Goal: Task Accomplishment & Management: Use online tool/utility

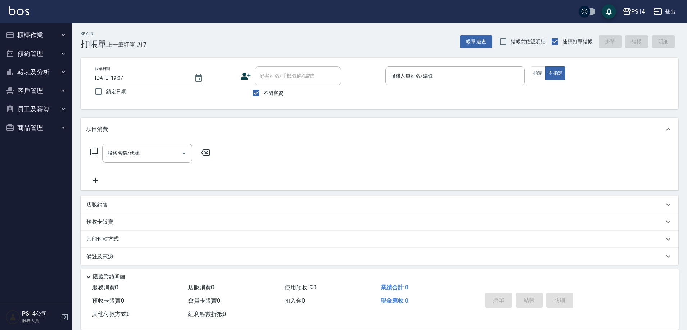
drag, startPoint x: 408, startPoint y: 76, endPoint x: 424, endPoint y: 55, distance: 26.9
click at [408, 71] on div "服務人員姓名/編號 服務人員姓名/編號" at bounding box center [455, 76] width 140 height 19
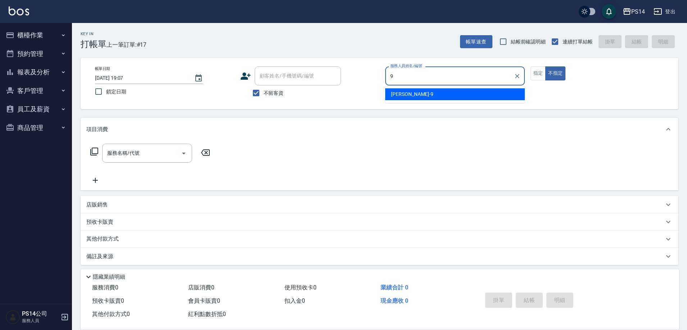
type input "[PERSON_NAME]-9"
type button "false"
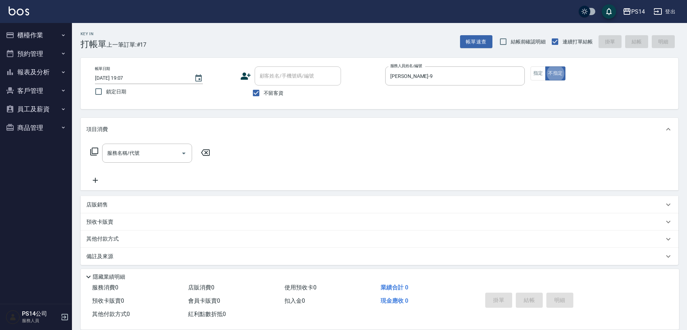
scroll to position [4, 0]
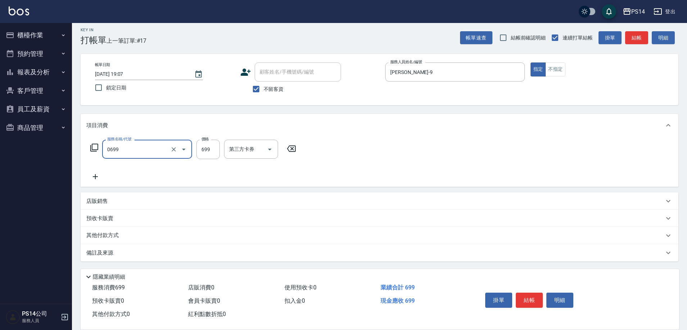
type input "精油SPA(0699)"
type input "[PERSON_NAME]-17"
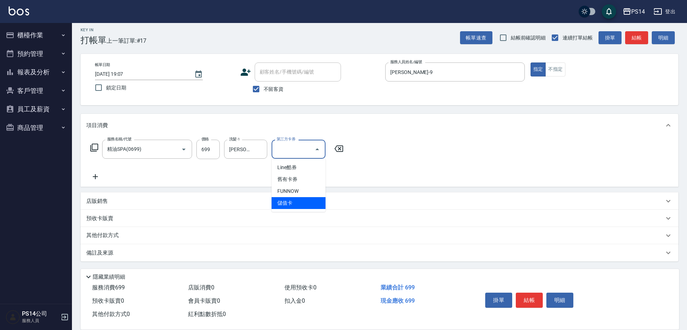
type input "儲值卡"
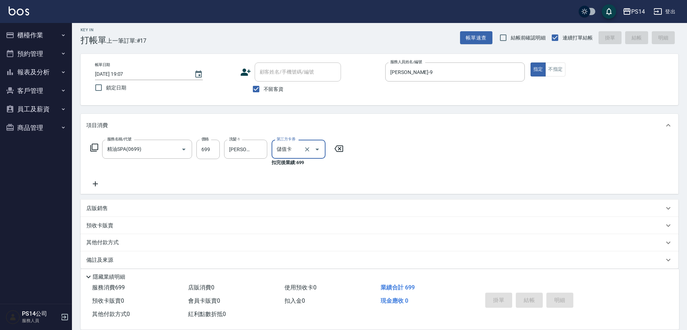
type input "[DATE] 19:45"
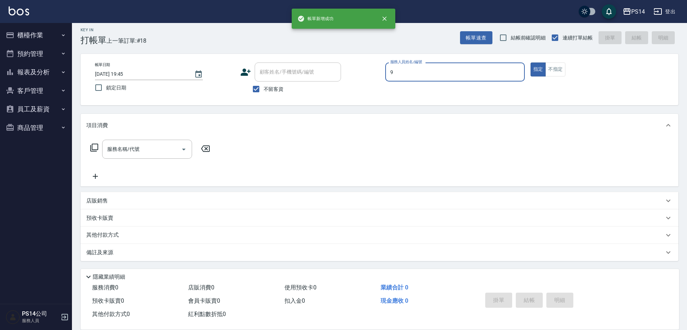
type input "[PERSON_NAME]-9"
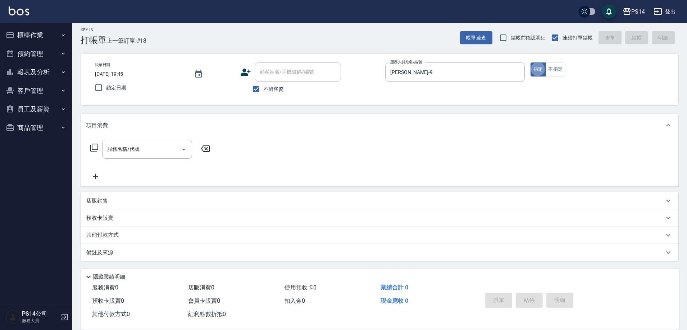
type button "true"
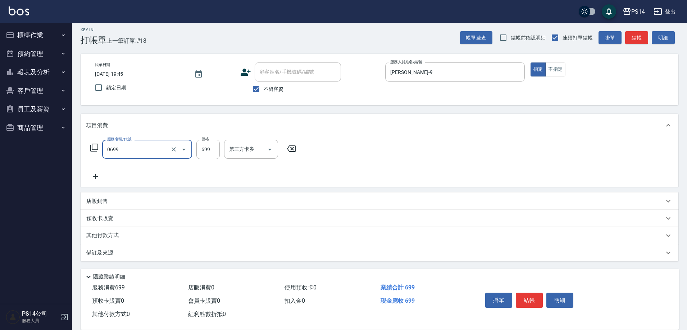
type input "精油SPA(0699)"
type input "[PERSON_NAME]-11"
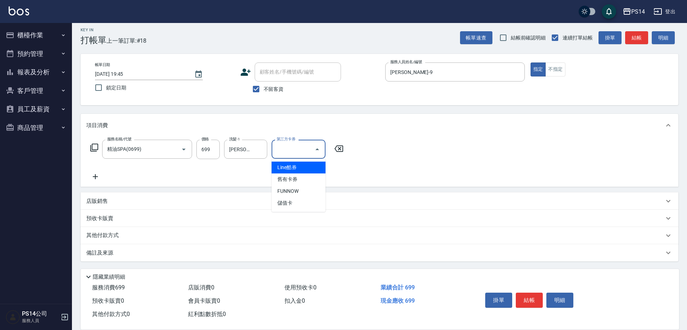
type input "儲值卡"
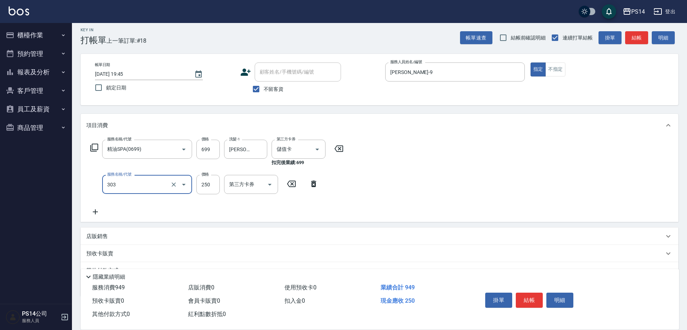
type input "剪髮(303)"
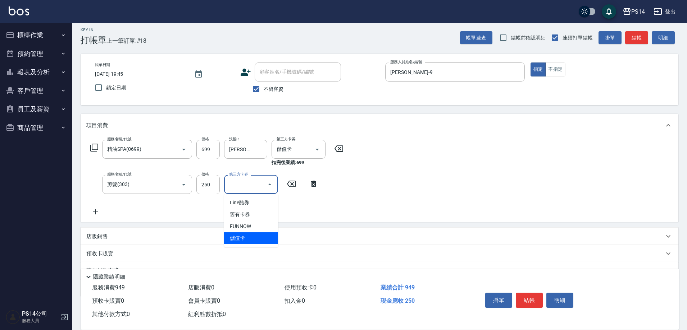
type input "儲值卡"
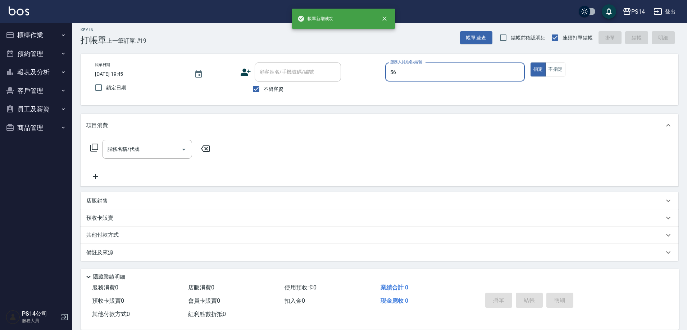
type input "56"
click at [530, 63] on button "指定" at bounding box center [537, 70] width 15 height 14
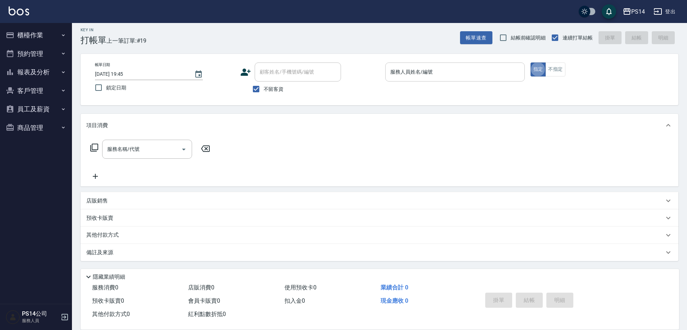
click at [467, 69] on input "服務人員姓名/編號" at bounding box center [454, 72] width 133 height 13
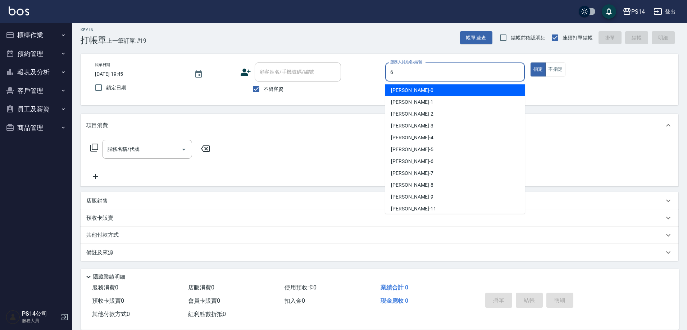
type input "[PERSON_NAME]-6"
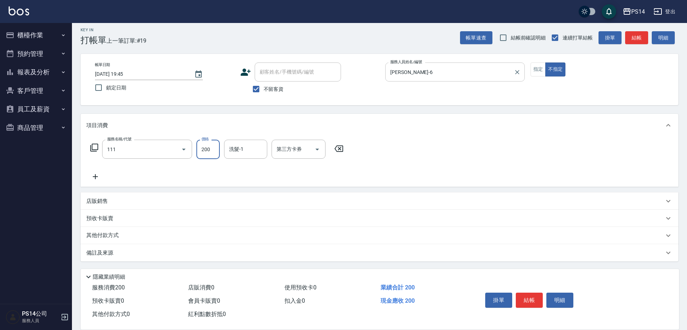
type input "200(111)"
type input "[PERSON_NAME]-11"
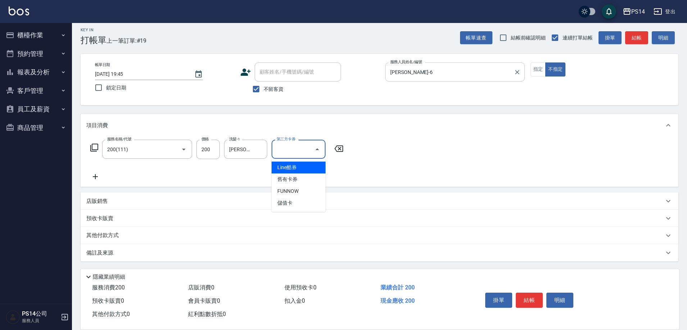
type input "儲值卡"
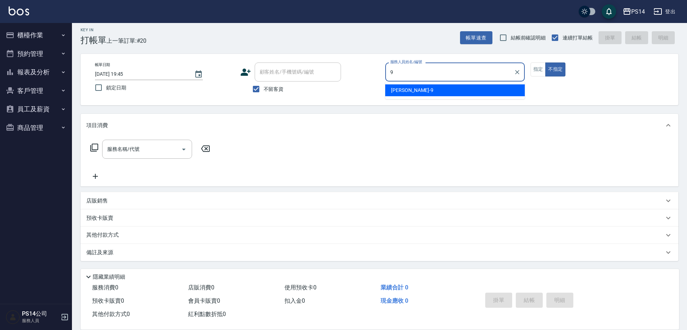
type input "[PERSON_NAME]-9"
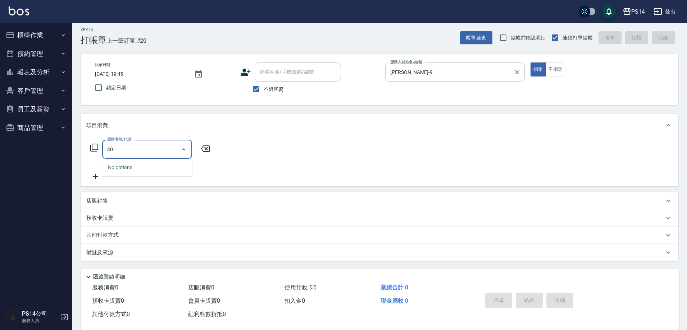
type input "4"
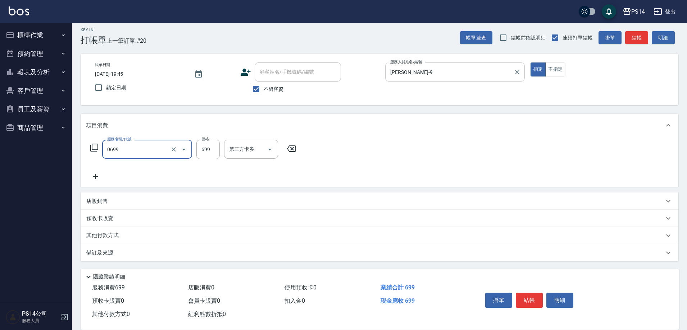
type input "精油SPA(0699)"
type input "[PERSON_NAME]-17"
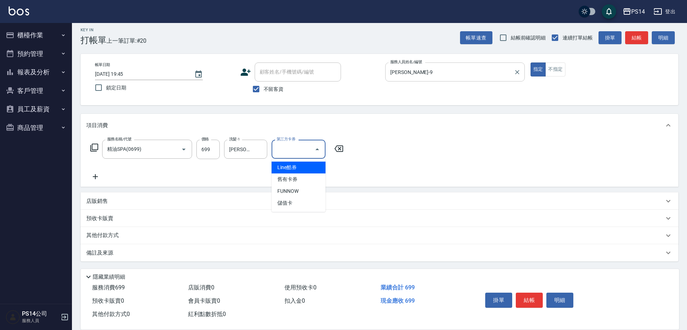
type input "儲值卡"
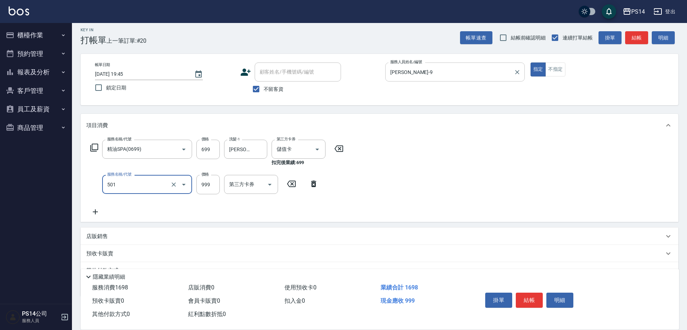
type input "染髮(501)"
type input "1600"
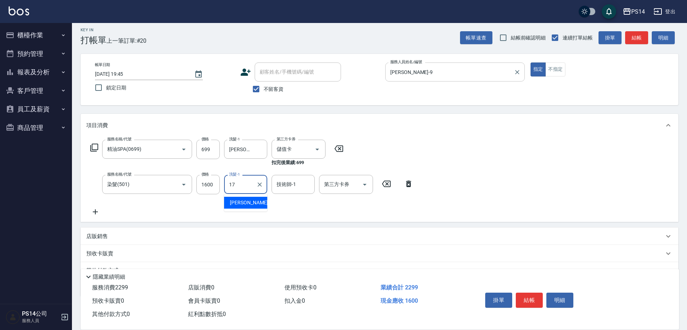
type input "[PERSON_NAME]-17"
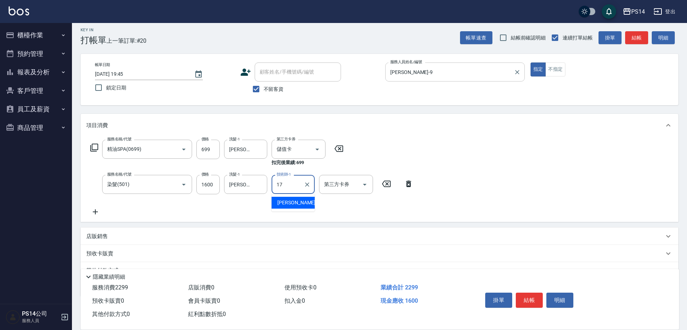
type input "[PERSON_NAME]-17"
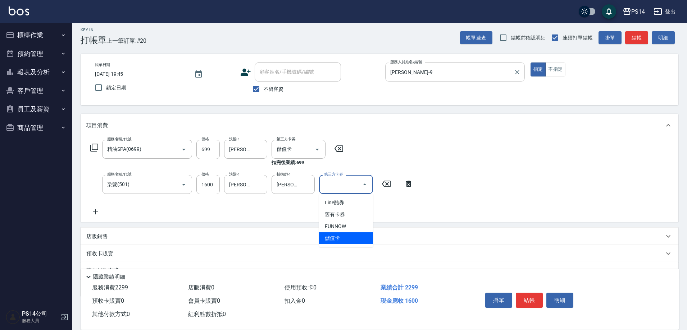
type input "儲值卡"
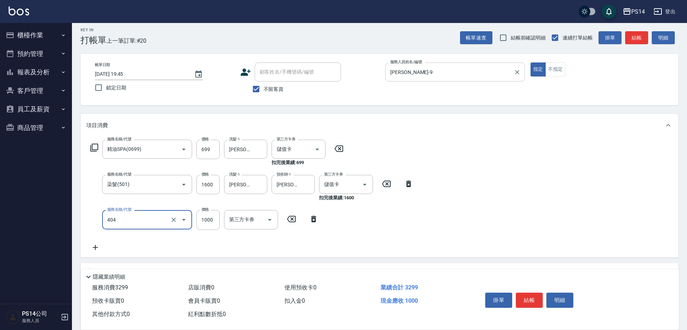
type input "1000護(404)"
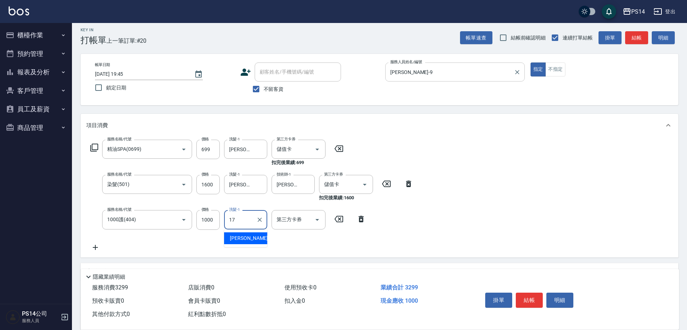
type input "[PERSON_NAME]-17"
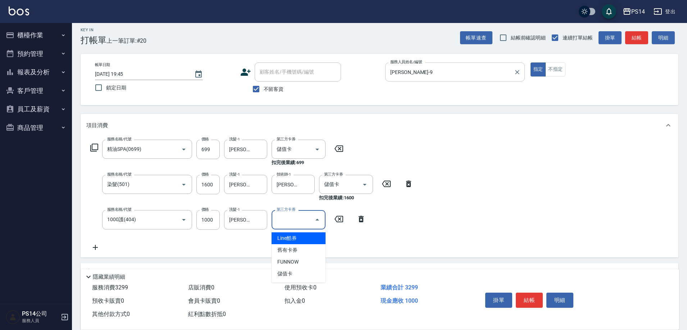
type input "儲值卡"
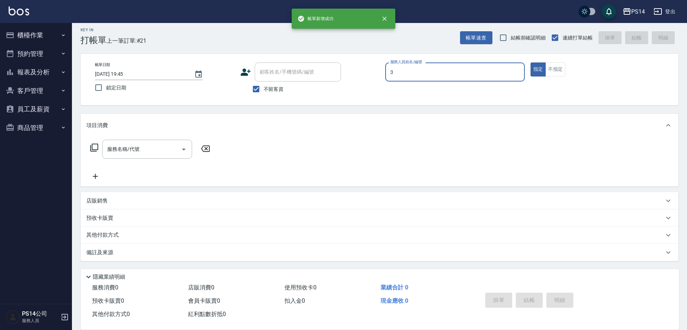
type input "[PERSON_NAME]-3"
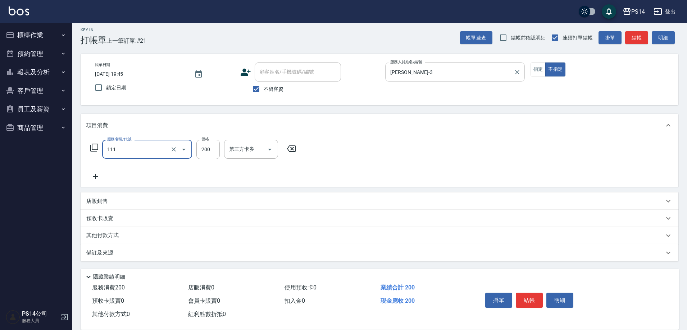
type input "200(111)"
type input "[PERSON_NAME]-17"
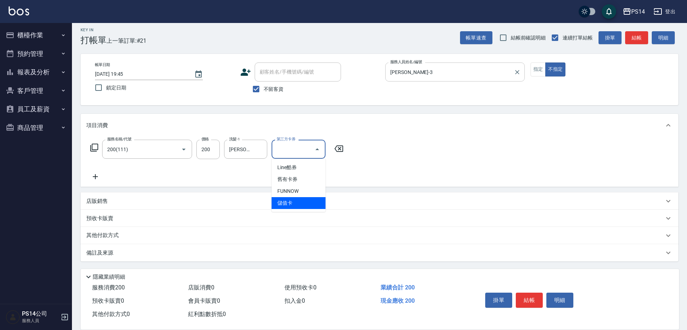
type input "儲值卡"
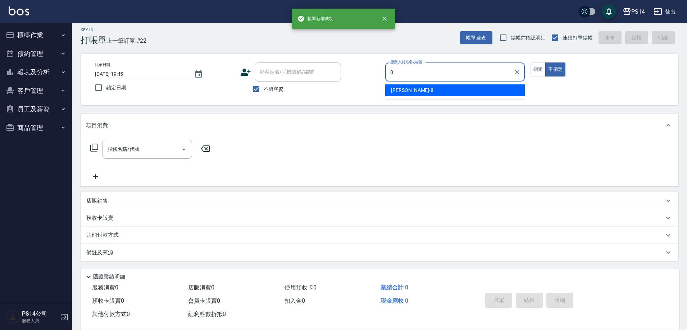
type input "[PERSON_NAME]-8"
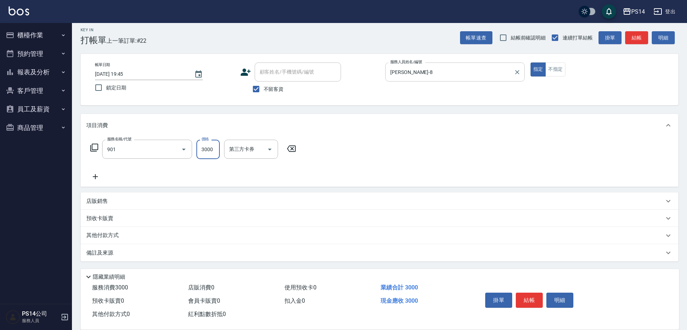
type input "儲值3000(901)"
type input "1000"
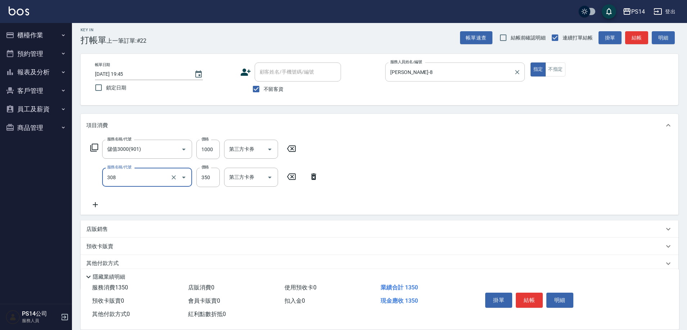
type input "洗+剪(308)"
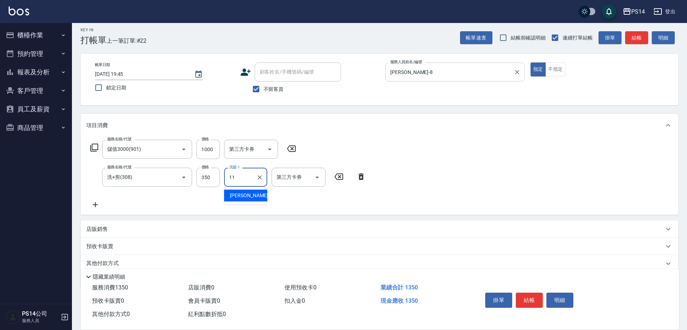
type input "[PERSON_NAME]-11"
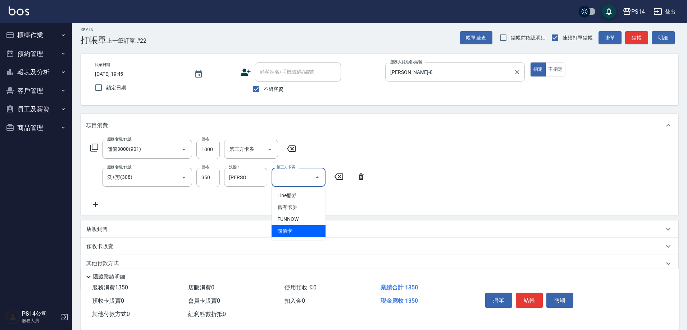
type input "儲值卡"
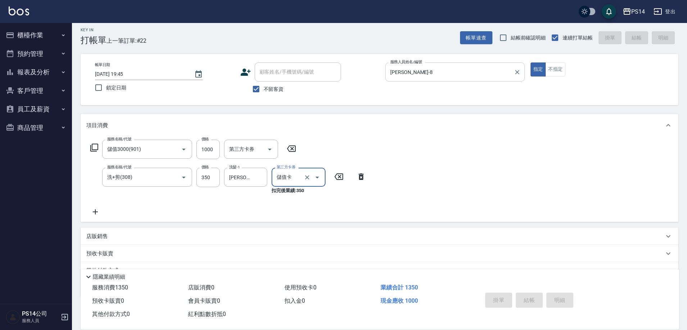
type input "[DATE] 19:46"
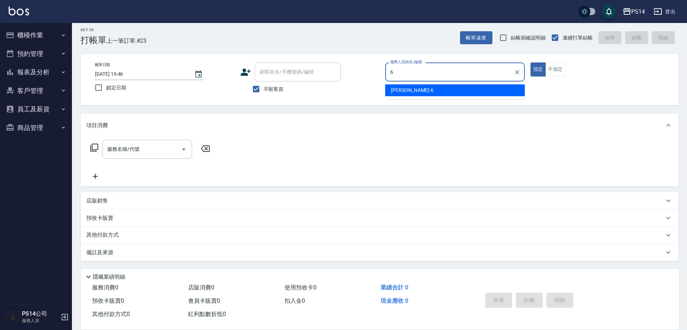
type input "[PERSON_NAME]-6"
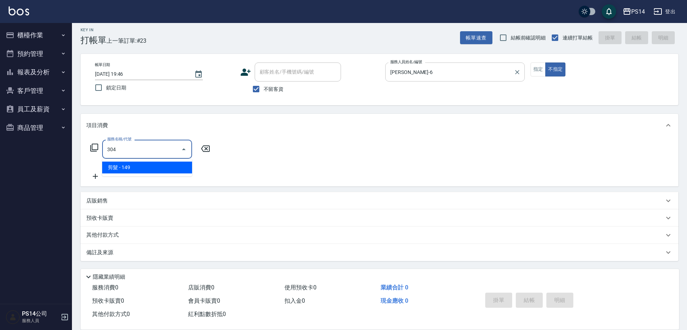
type input "剪髮(304)"
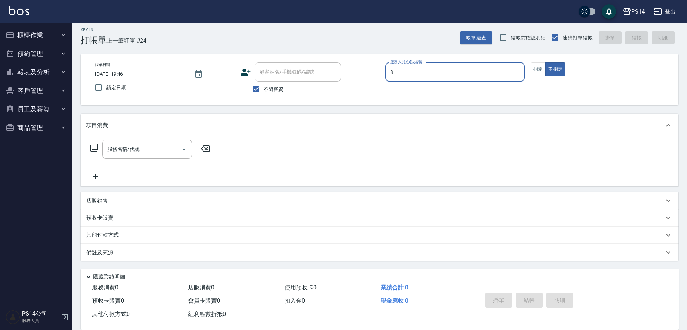
type input "[PERSON_NAME]-8"
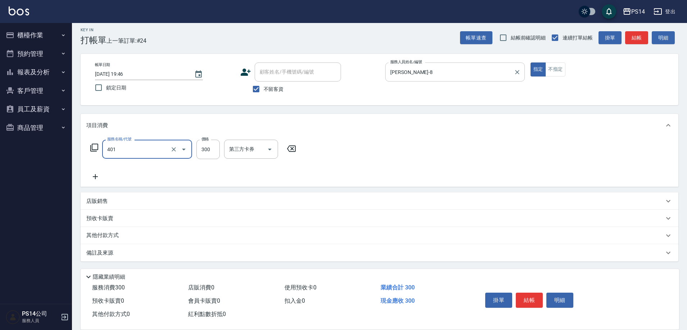
type input "300護(401)"
type input "[PERSON_NAME]-17"
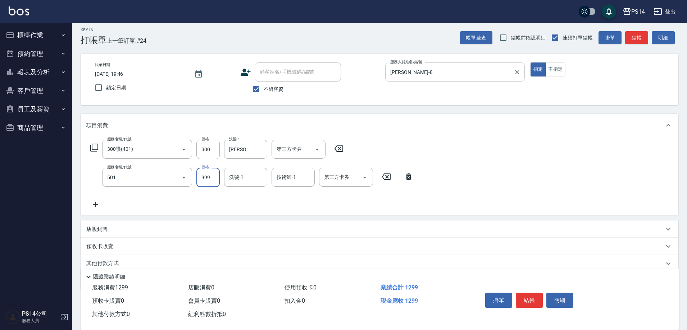
type input "染髮(501)"
type input "1500"
type input "[PERSON_NAME]-17"
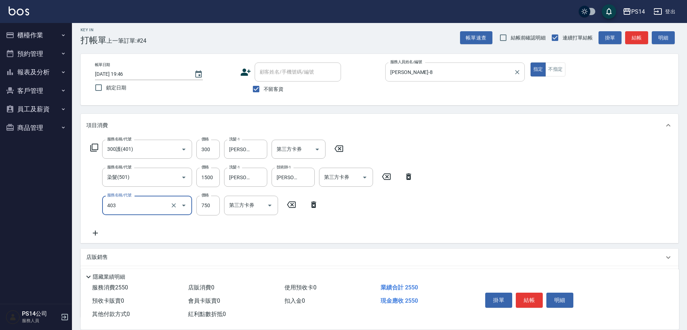
type input "750護(403)"
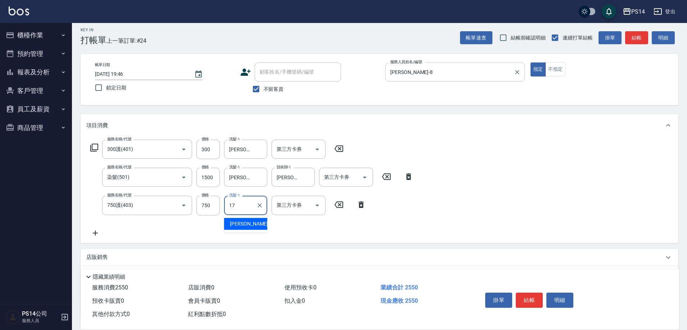
type input "[PERSON_NAME]-17"
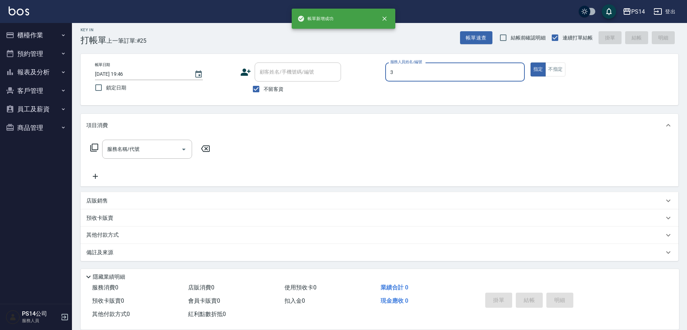
type input "[PERSON_NAME]-3"
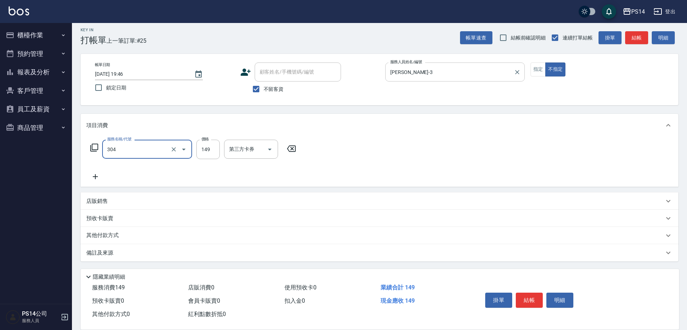
type input "剪髮(304)"
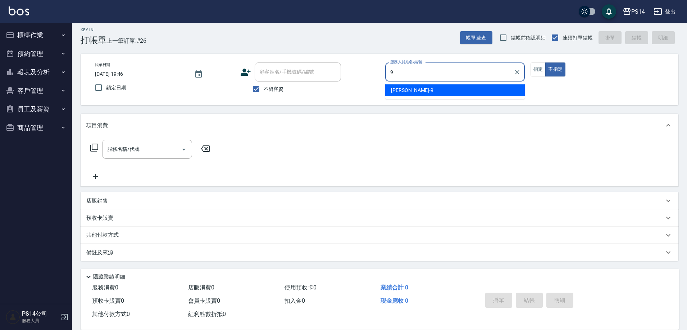
type input "[PERSON_NAME]-9"
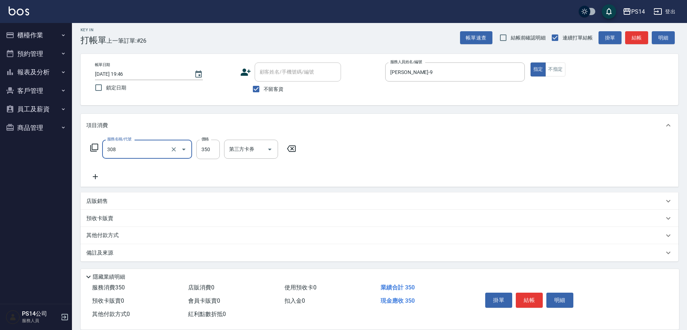
type input "洗+剪(308)"
type input "[PERSON_NAME]-9"
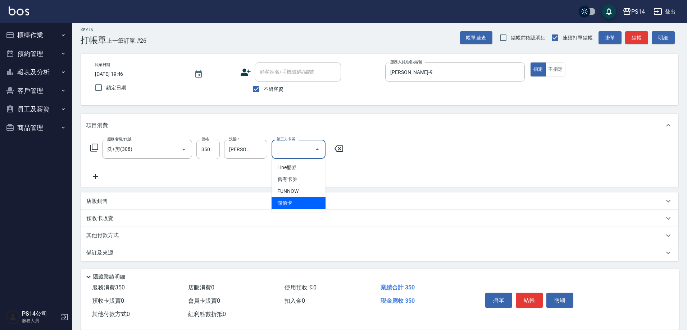
type input "儲值卡"
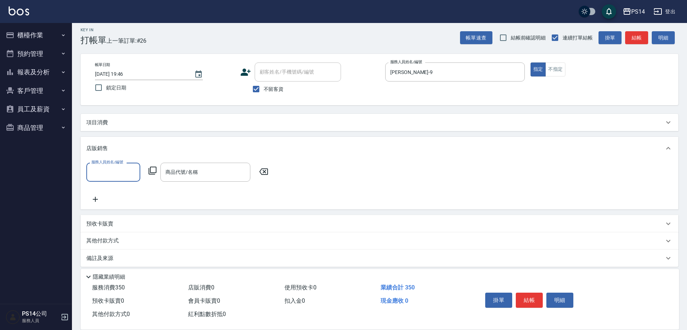
scroll to position [0, 0]
type input "[PERSON_NAME]-17"
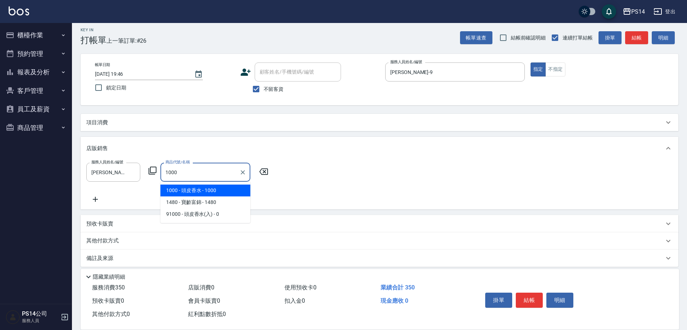
type input "頭皮香水"
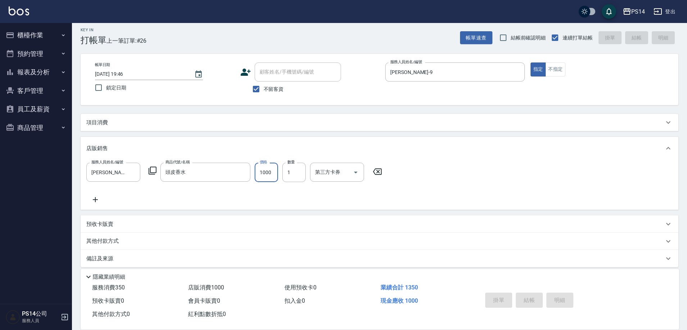
type input "[DATE] 19:47"
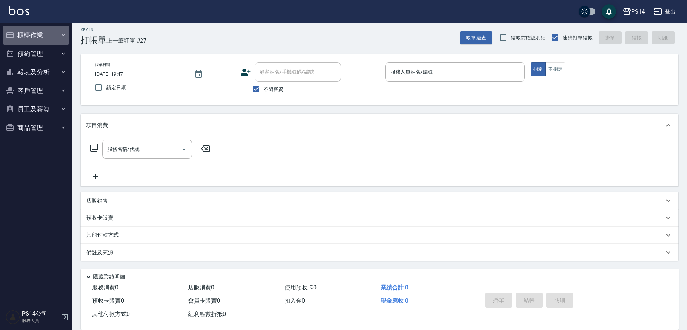
drag, startPoint x: 17, startPoint y: 36, endPoint x: 27, endPoint y: 43, distance: 11.6
click at [18, 37] on button "櫃檯作業" at bounding box center [36, 35] width 66 height 19
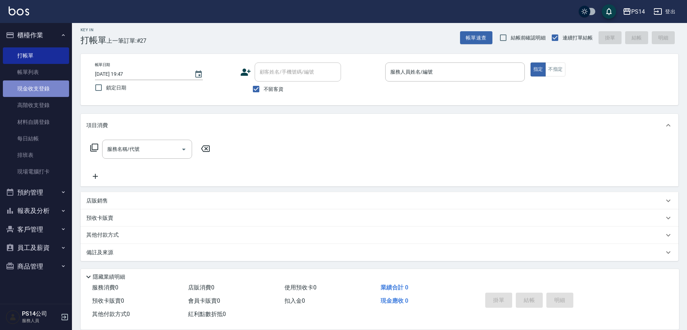
click at [41, 93] on link "現金收支登錄" at bounding box center [36, 89] width 66 height 17
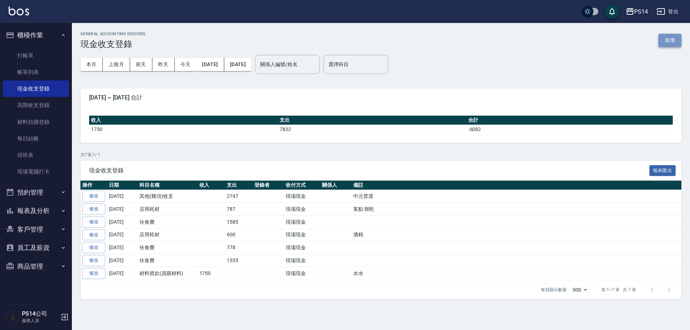
click at [661, 39] on button "新增" at bounding box center [670, 40] width 23 height 13
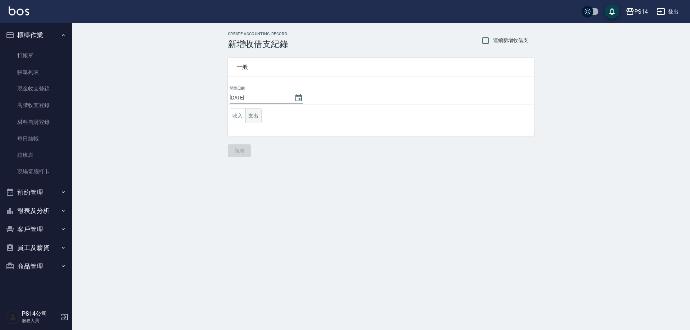
click at [260, 119] on button "支出" at bounding box center [254, 116] width 16 height 15
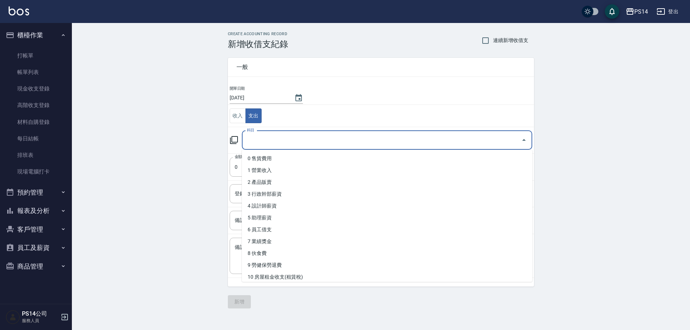
click at [263, 138] on input "科目" at bounding box center [381, 140] width 273 height 13
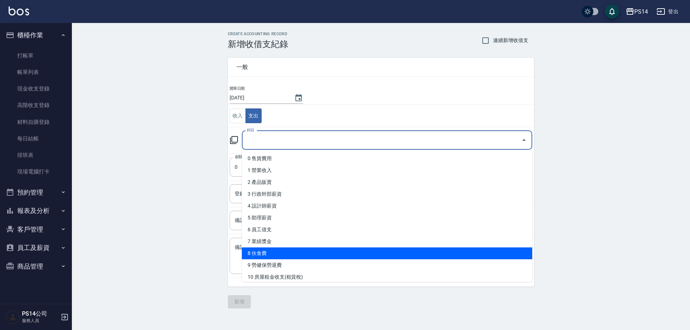
click at [285, 250] on li "8 伙食費" at bounding box center [387, 254] width 291 height 12
type input "8 伙食費"
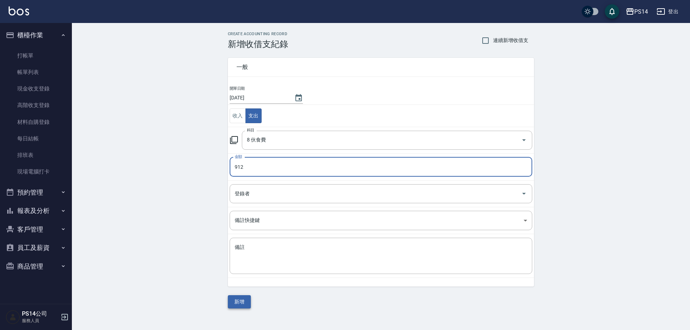
type input "912"
click at [242, 308] on button "新增" at bounding box center [239, 302] width 23 height 13
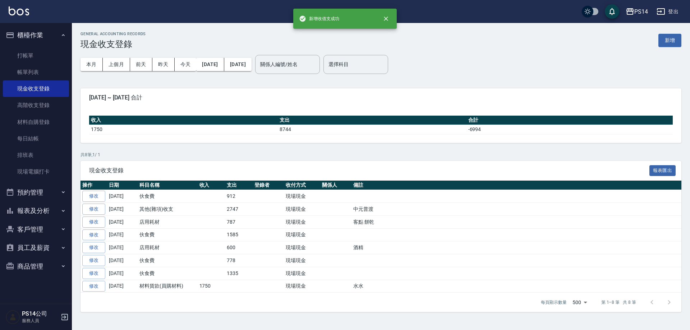
click at [40, 213] on button "報表及分析" at bounding box center [36, 211] width 66 height 19
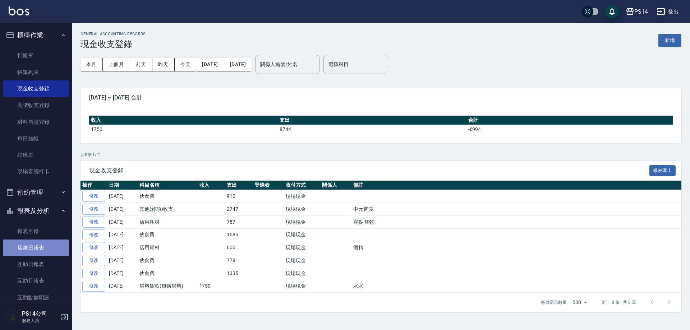
click at [44, 247] on link "店家日報表" at bounding box center [36, 248] width 66 height 17
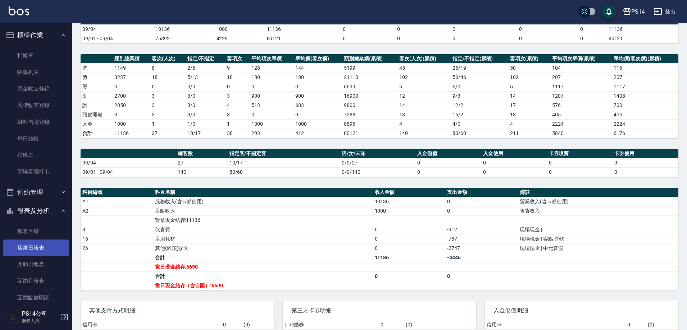
scroll to position [72, 0]
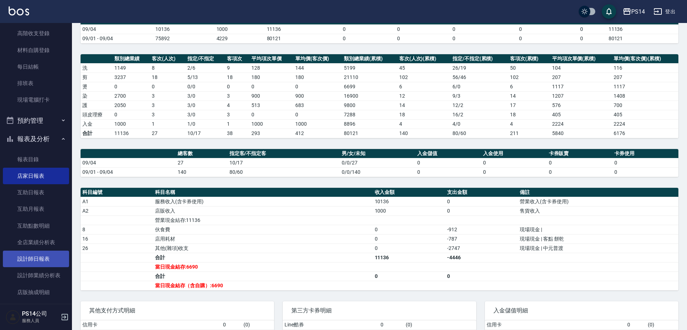
click at [42, 256] on link "設計師日報表" at bounding box center [36, 259] width 66 height 17
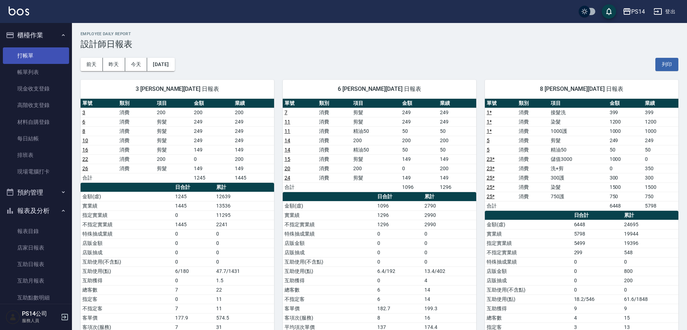
click at [45, 56] on link "打帳單" at bounding box center [36, 55] width 66 height 17
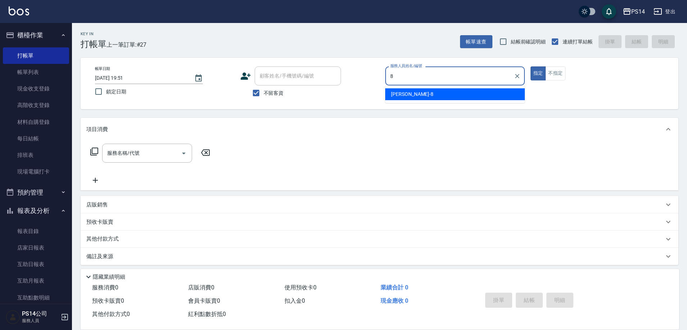
type input "[PERSON_NAME]-8"
type button "true"
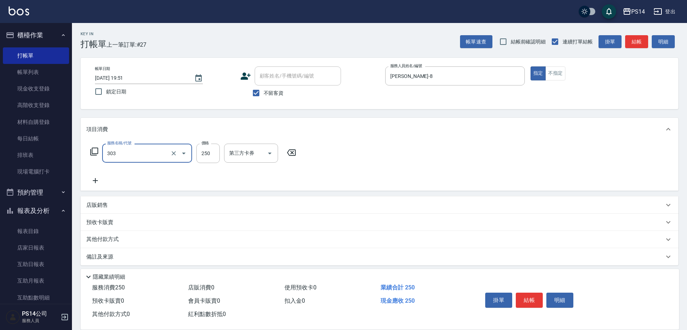
type input "剪髮(303)"
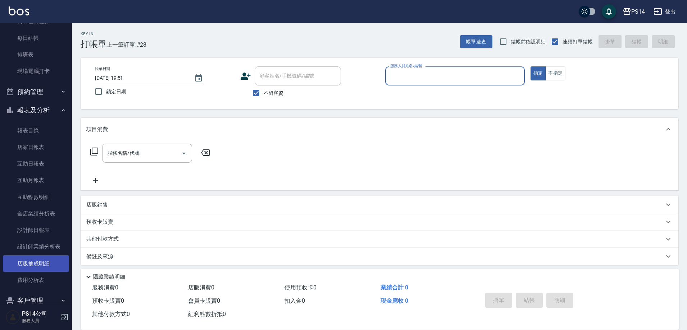
scroll to position [108, 0]
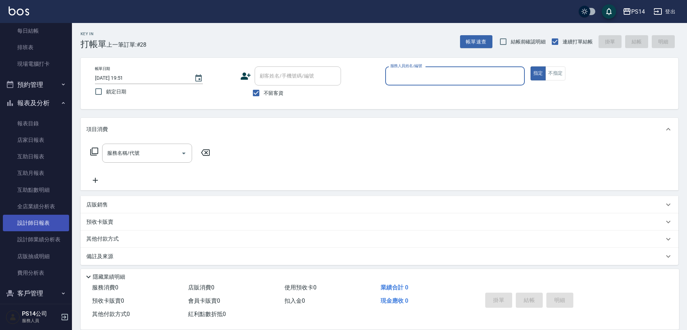
click at [34, 224] on link "設計師日報表" at bounding box center [36, 223] width 66 height 17
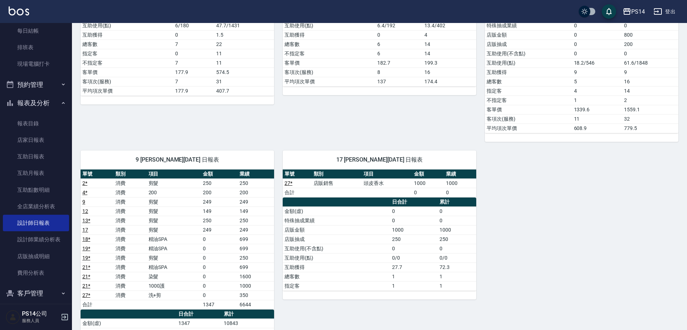
scroll to position [324, 0]
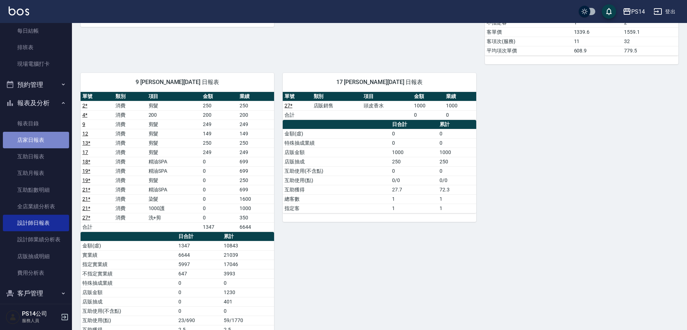
click at [49, 145] on link "店家日報表" at bounding box center [36, 140] width 66 height 17
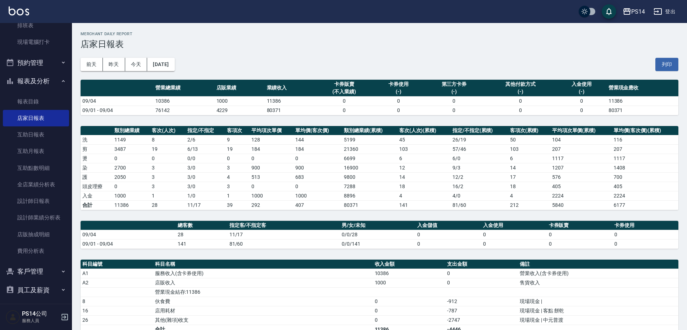
scroll to position [152, 0]
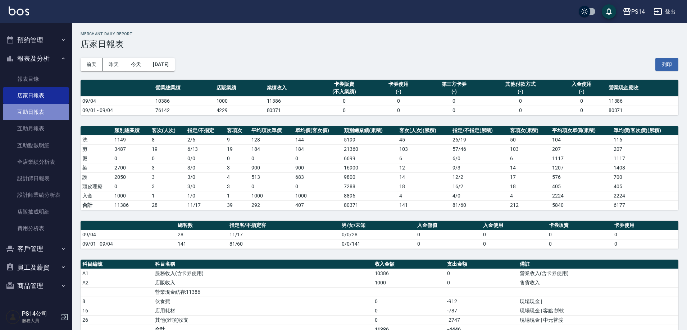
click at [45, 114] on link "互助日報表" at bounding box center [36, 112] width 66 height 17
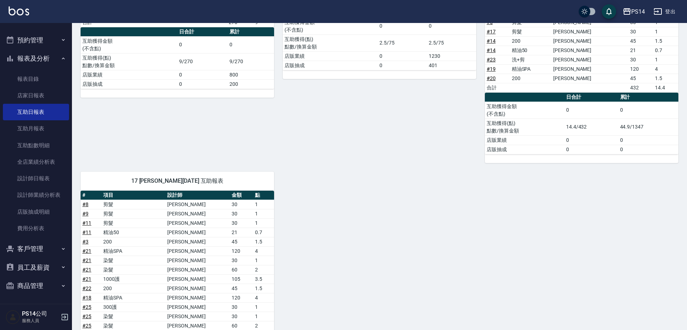
scroll to position [262, 0]
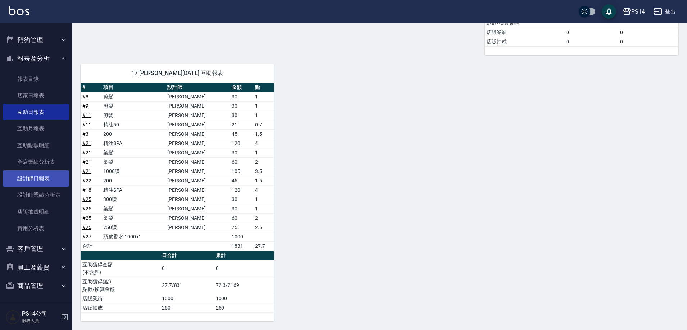
click at [44, 181] on link "設計師日報表" at bounding box center [36, 178] width 66 height 17
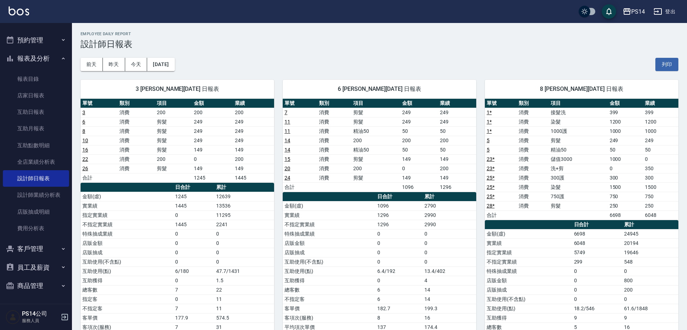
click at [29, 56] on button "報表及分析" at bounding box center [36, 58] width 66 height 19
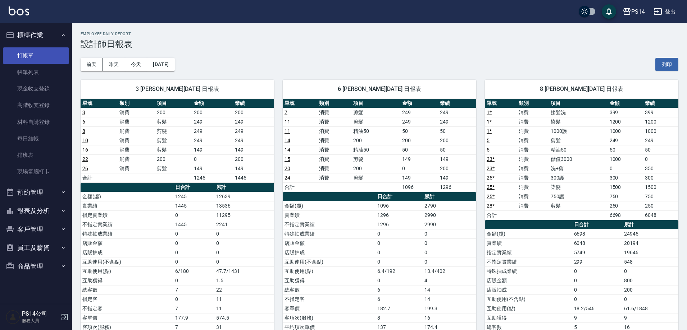
click at [30, 52] on link "打帳單" at bounding box center [36, 55] width 66 height 17
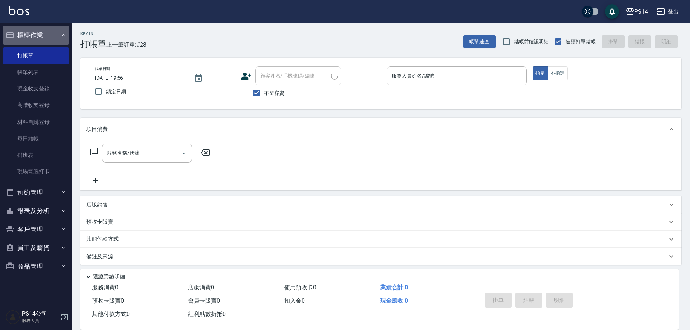
click at [25, 35] on button "櫃檯作業" at bounding box center [36, 35] width 66 height 19
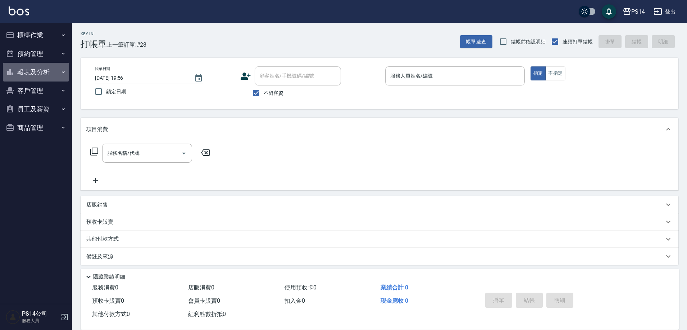
drag, startPoint x: 33, startPoint y: 73, endPoint x: 35, endPoint y: 65, distance: 7.5
click at [35, 66] on button "報表及分析" at bounding box center [36, 72] width 66 height 19
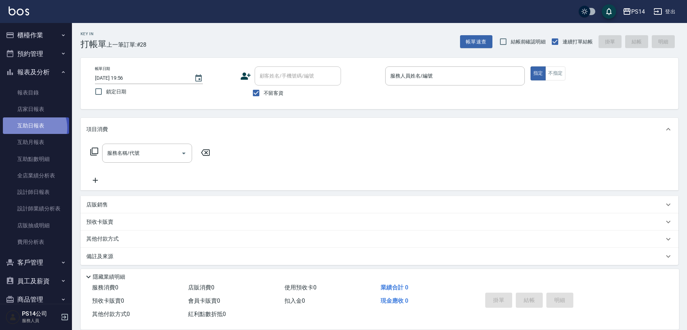
click at [29, 128] on link "互助日報表" at bounding box center [36, 126] width 66 height 17
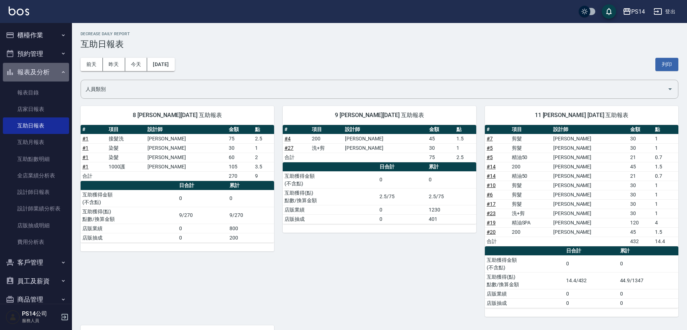
click at [37, 67] on button "報表及分析" at bounding box center [36, 72] width 66 height 19
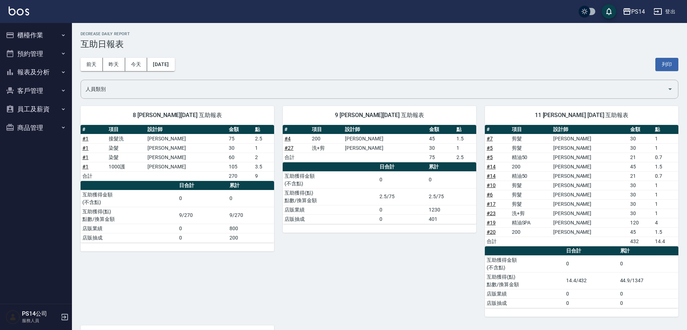
click at [30, 35] on button "櫃檯作業" at bounding box center [36, 35] width 66 height 19
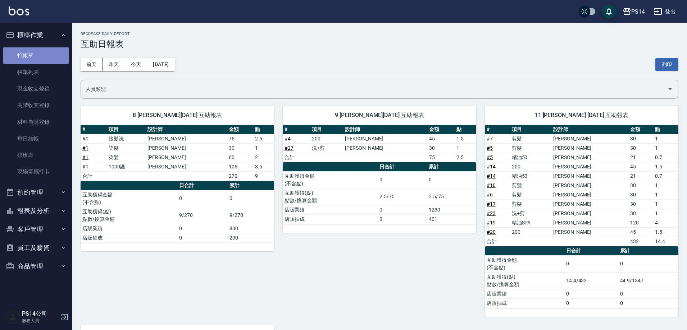
click at [29, 54] on link "打帳單" at bounding box center [36, 55] width 66 height 17
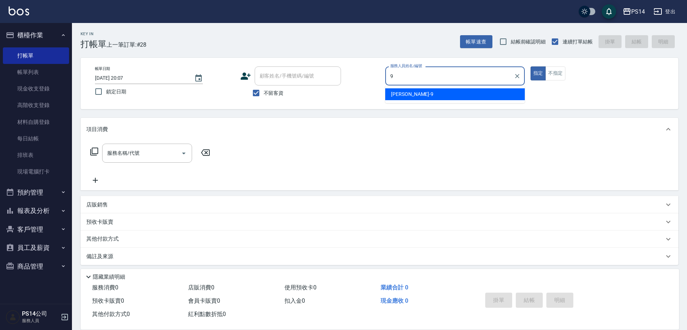
type input "[PERSON_NAME]-9"
type button "true"
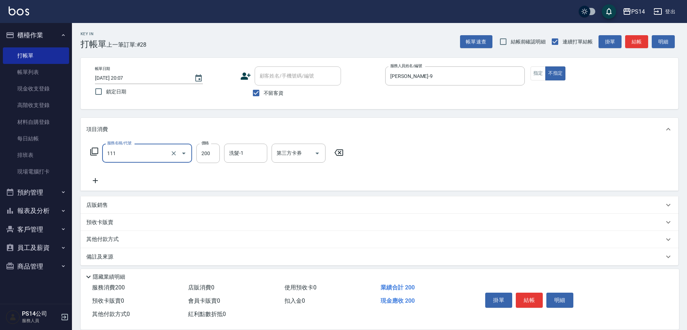
type input "200(111)"
type input "[PERSON_NAME]-11"
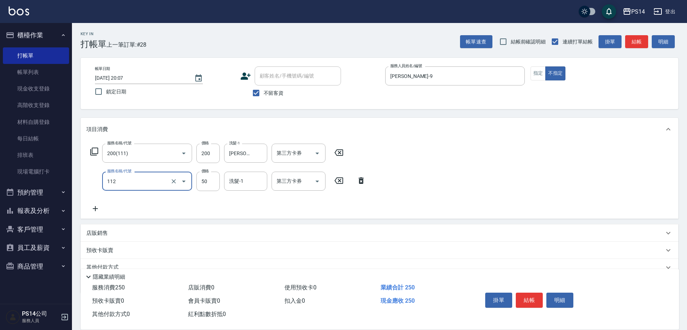
type input "精油50(112)"
type input "[PERSON_NAME]-11"
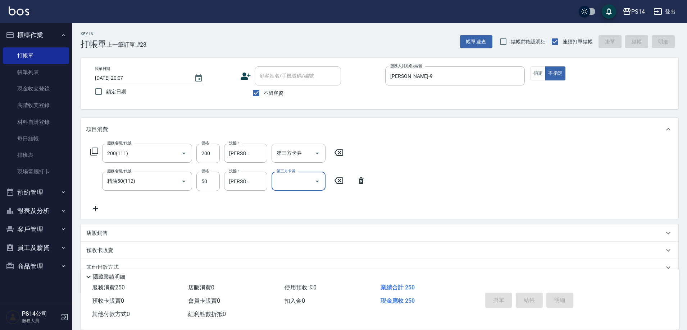
type input "[DATE] 20:08"
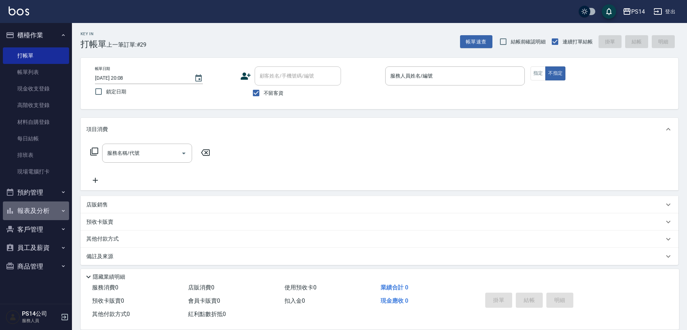
click at [34, 214] on button "報表及分析" at bounding box center [36, 211] width 66 height 19
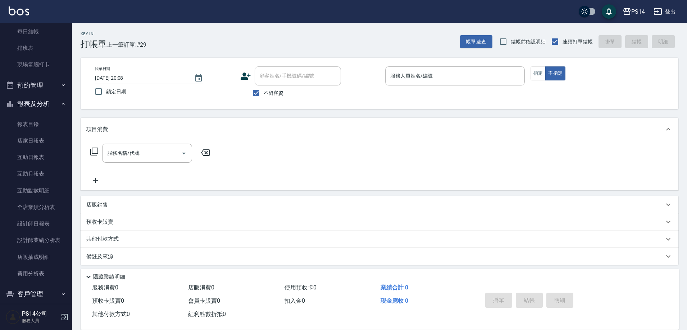
scroll to position [108, 0]
click at [36, 225] on link "設計師日報表" at bounding box center [36, 223] width 66 height 17
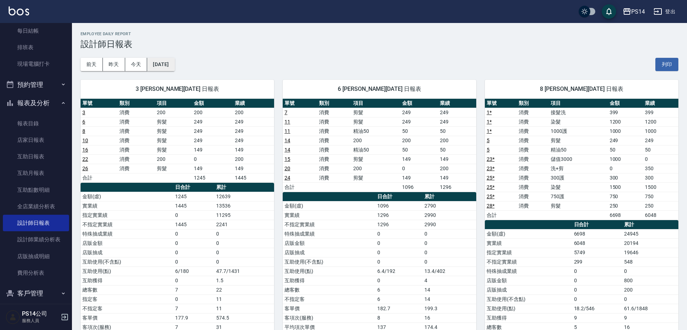
click at [174, 61] on button "[DATE]" at bounding box center [160, 64] width 27 height 13
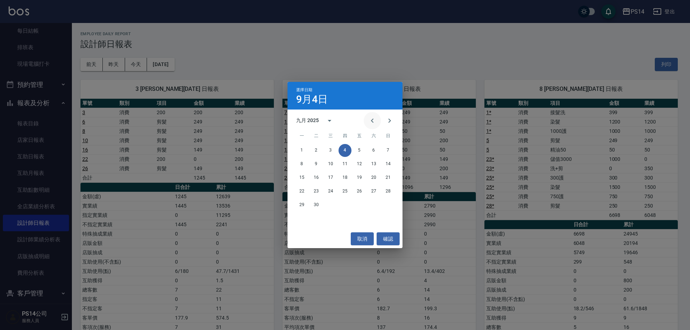
click at [373, 121] on icon "Previous month" at bounding box center [372, 121] width 9 height 9
click at [390, 206] on button "31" at bounding box center [388, 205] width 13 height 13
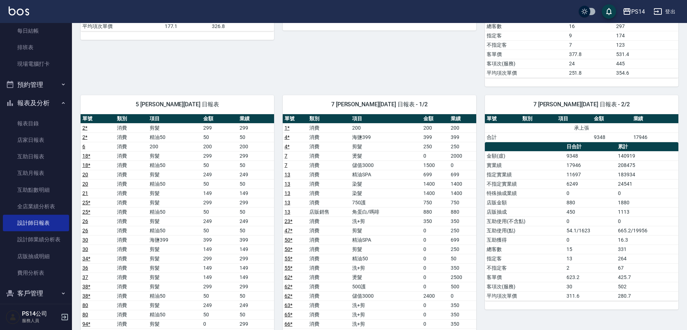
scroll to position [337, 0]
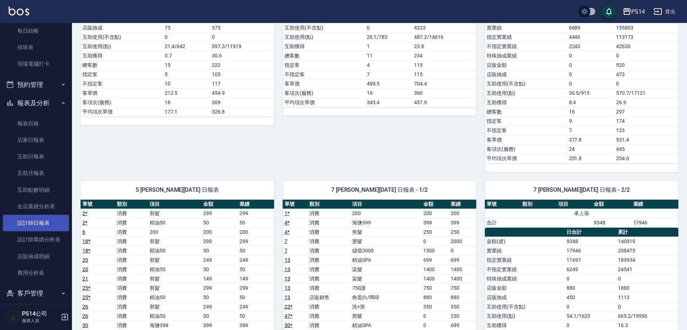
click at [27, 222] on link "設計師日報表" at bounding box center [36, 223] width 66 height 17
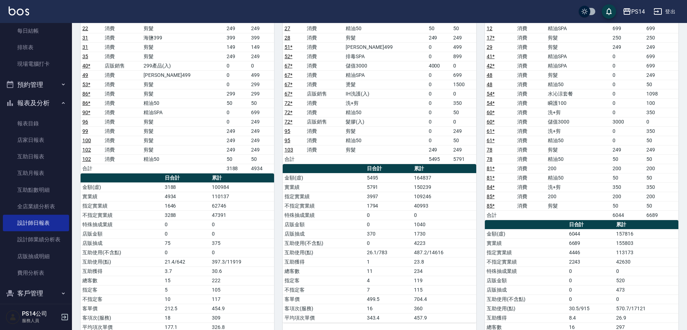
click at [30, 103] on button "報表及分析" at bounding box center [36, 103] width 66 height 19
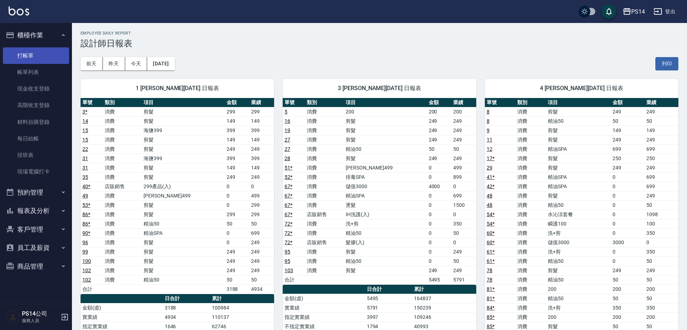
scroll to position [0, 0]
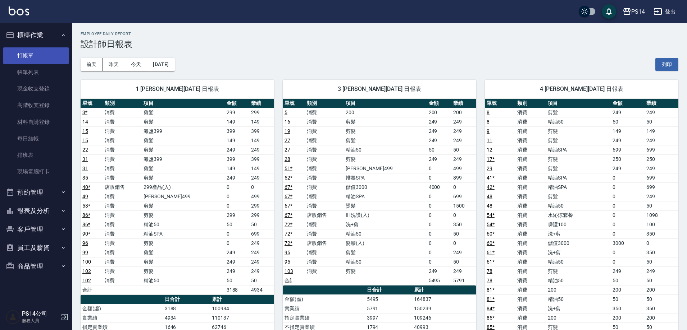
click at [25, 54] on link "打帳單" at bounding box center [36, 55] width 66 height 17
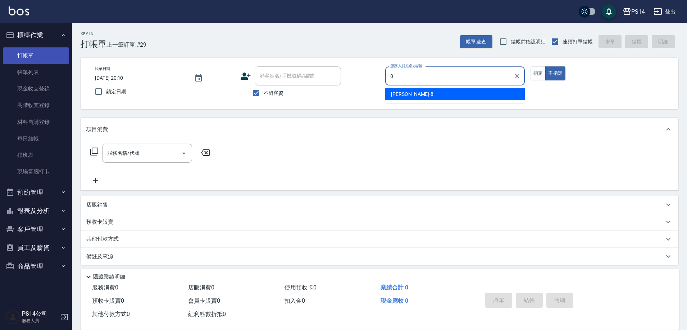
type input "[PERSON_NAME]-8"
type button "false"
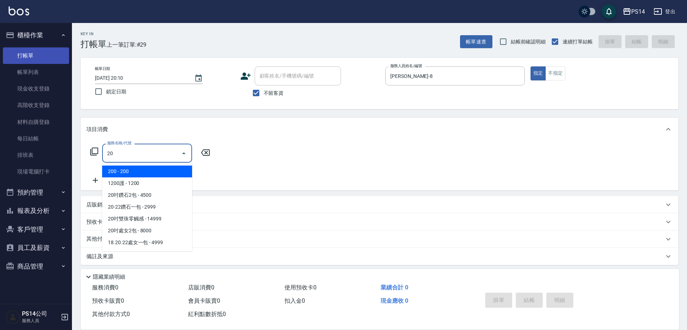
type input "2"
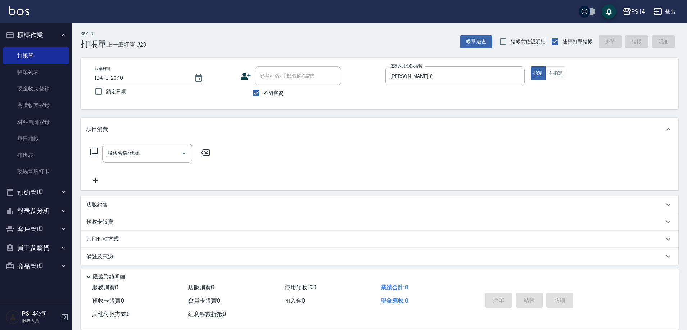
click at [92, 154] on icon at bounding box center [94, 151] width 9 height 9
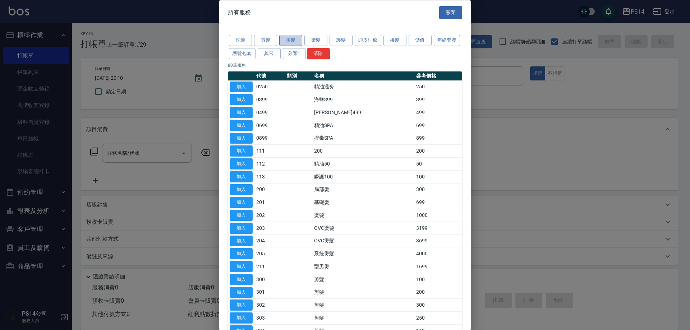
click at [289, 38] on button "燙髮" at bounding box center [290, 40] width 23 height 11
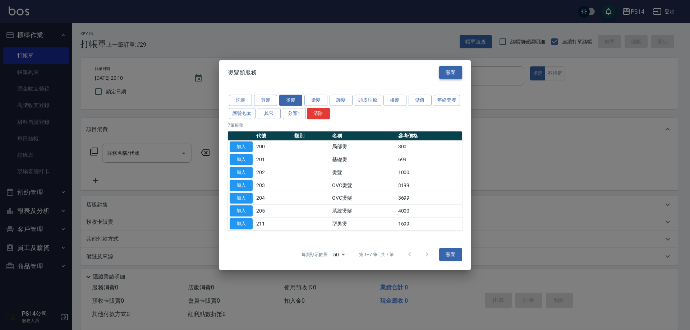
click at [455, 69] on button "關閉" at bounding box center [450, 72] width 23 height 13
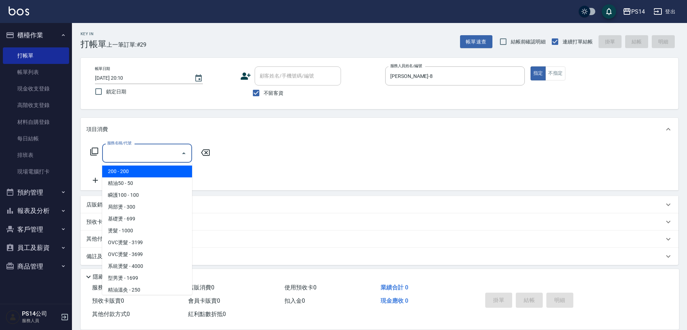
click at [147, 154] on input "服務名稱/代號" at bounding box center [141, 153] width 73 height 13
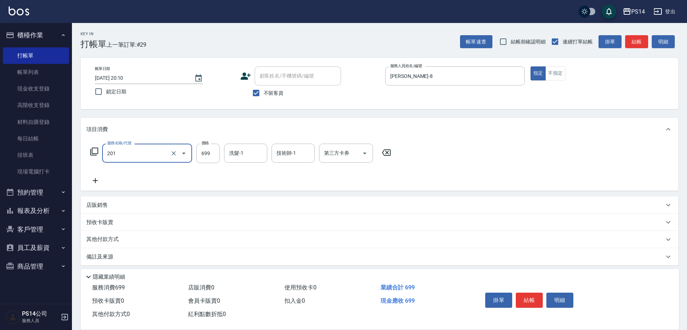
type input "基礎燙(201)"
type input "1500"
type input "[PERSON_NAME]-17"
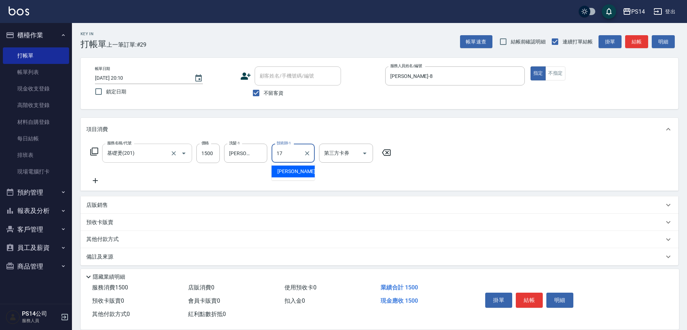
type input "[PERSON_NAME]-17"
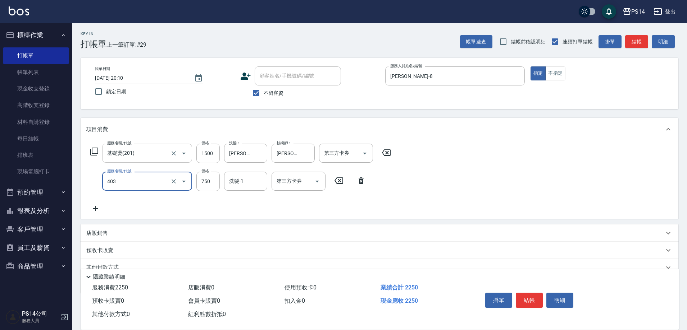
type input "750護(403)"
type input "[PERSON_NAME]-17"
click at [528, 293] on button "結帳" at bounding box center [529, 300] width 27 height 15
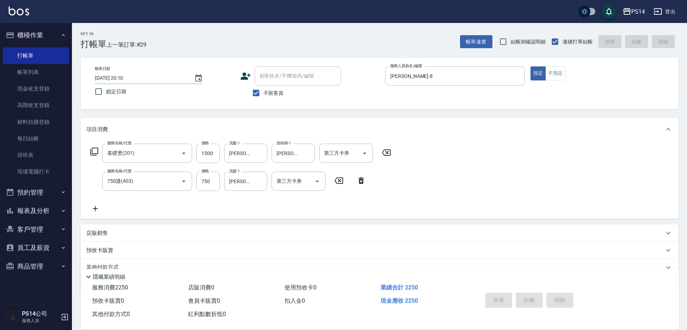
type input "[DATE] 20:13"
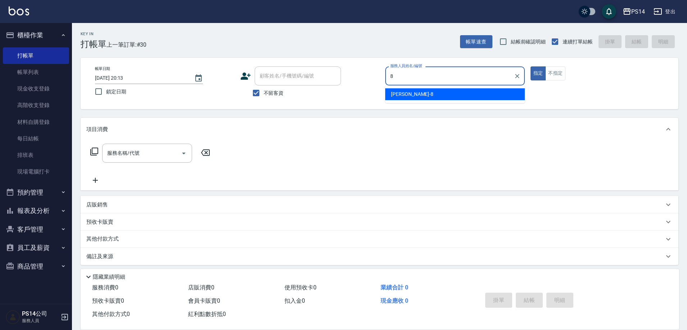
type input "[PERSON_NAME]-8"
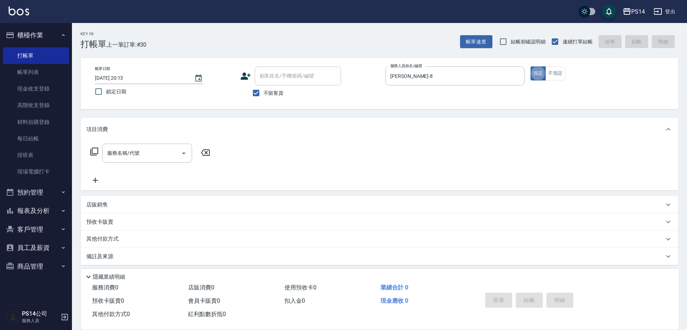
type button "true"
click at [100, 154] on div "服務名稱/代號 服務名稱/代號" at bounding box center [150, 153] width 128 height 19
click at [95, 149] on icon at bounding box center [94, 151] width 9 height 9
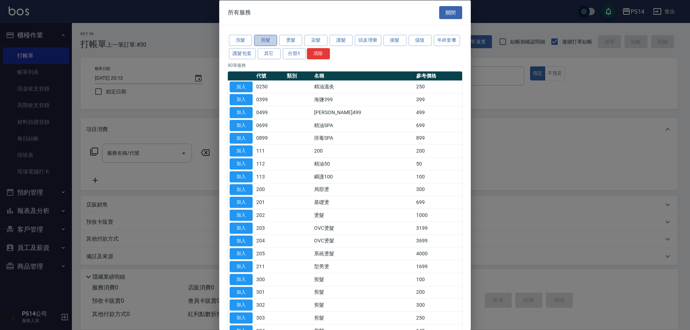
click at [258, 38] on button "剪髮" at bounding box center [265, 40] width 23 height 11
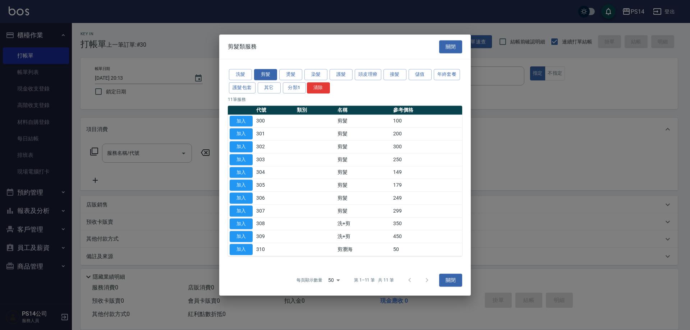
click at [452, 280] on button "關閉" at bounding box center [450, 280] width 23 height 13
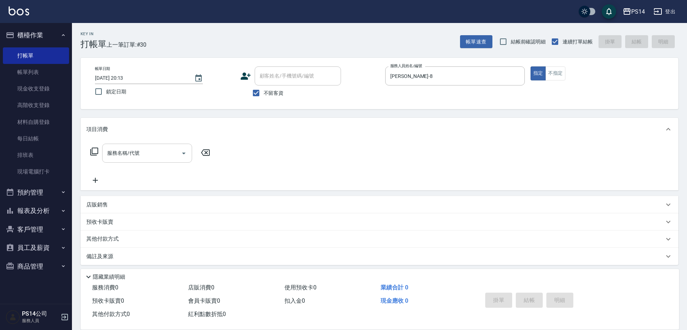
click at [130, 156] on input "服務名稱/代號" at bounding box center [141, 153] width 73 height 13
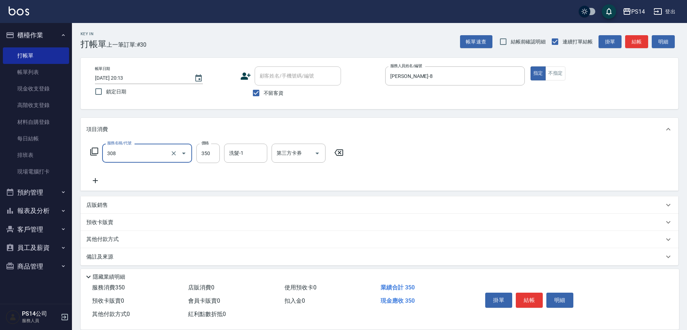
type input "洗+剪(308)"
type input "[PERSON_NAME]-11"
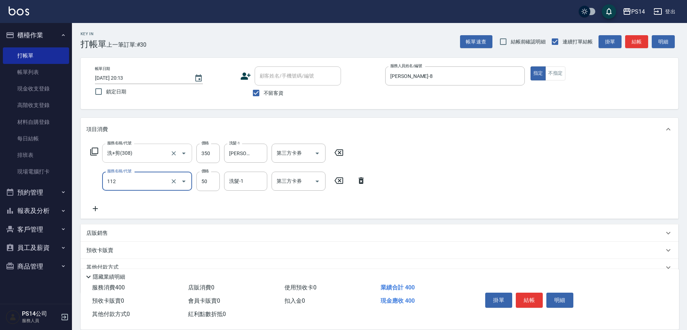
type input "精油50(112)"
type input "[PERSON_NAME]-11"
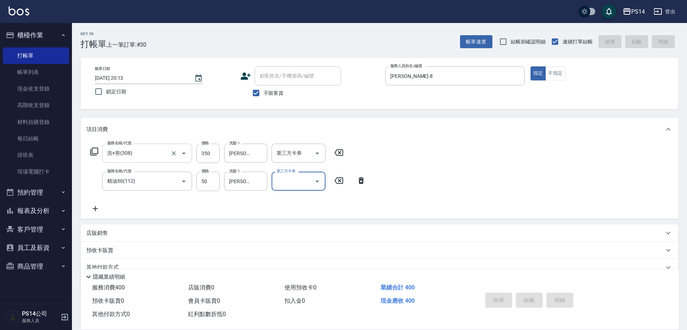
type input "[DATE] 20:21"
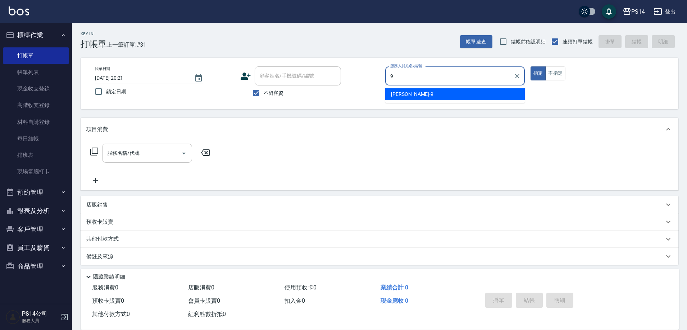
type input "[PERSON_NAME]-9"
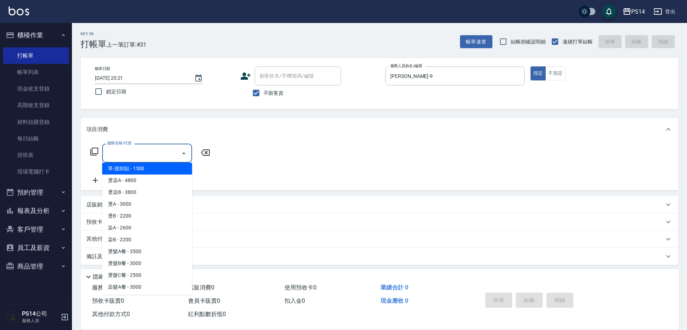
scroll to position [596, 0]
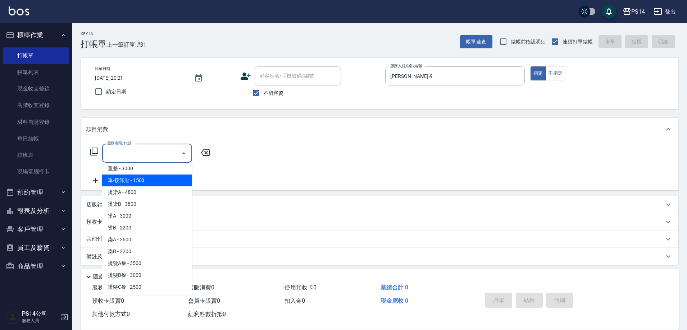
type input "單-接卸貼(715)"
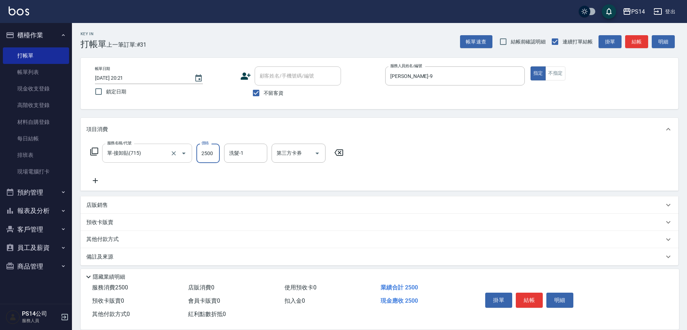
type input "2500"
type input "[PERSON_NAME]-17"
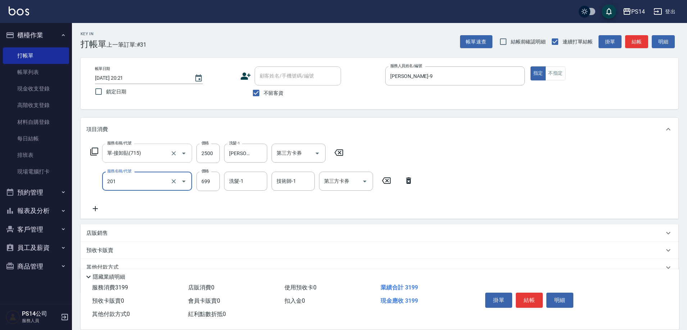
type input "基礎燙(201)"
type input "2000"
type input "[PERSON_NAME]-17"
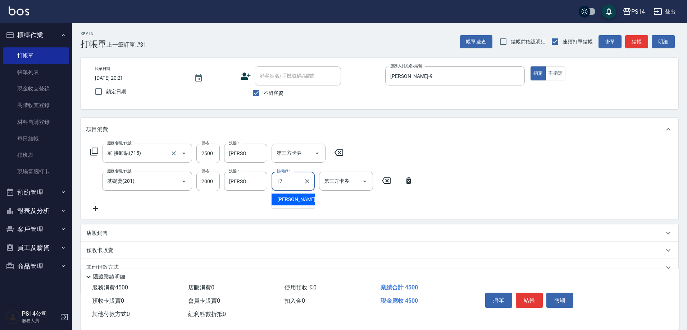
type input "[PERSON_NAME]-17"
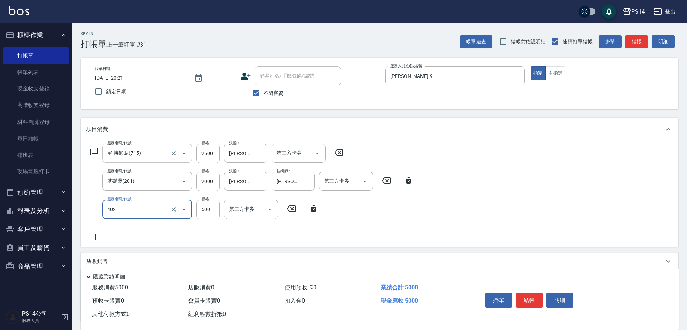
type input "500護(402)"
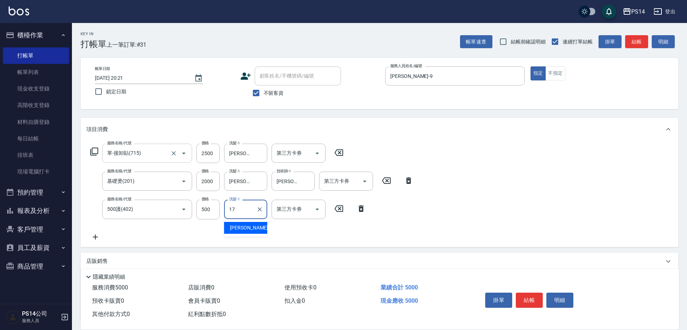
type input "[PERSON_NAME]-17"
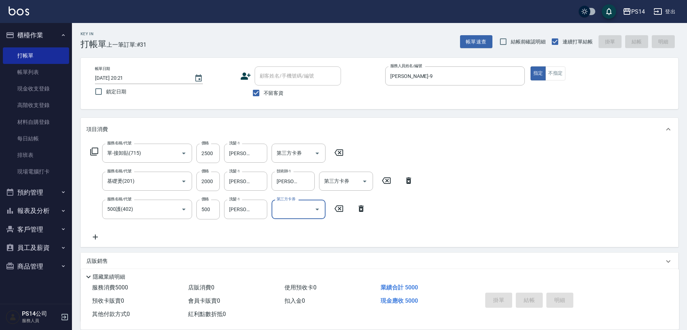
type input "[DATE] 20:22"
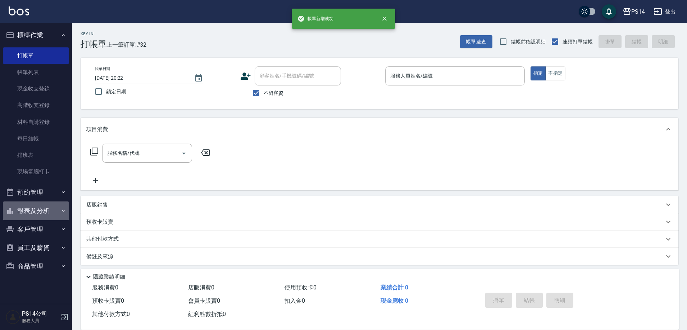
click at [32, 208] on button "報表及分析" at bounding box center [36, 211] width 66 height 19
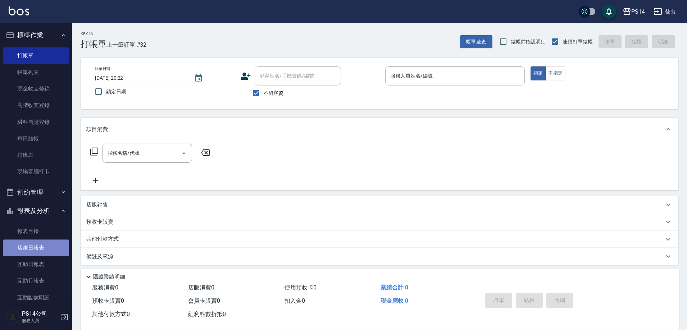
click at [41, 246] on link "店家日報表" at bounding box center [36, 248] width 66 height 17
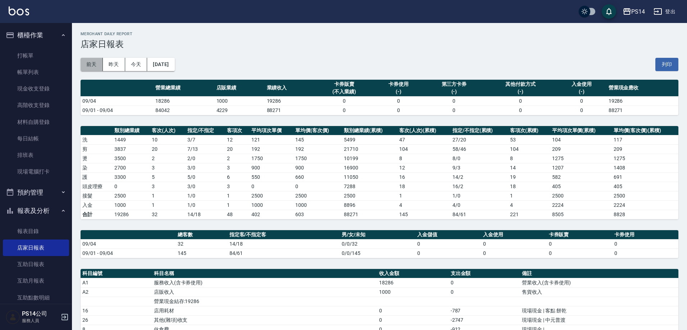
click at [96, 60] on button "前天" at bounding box center [92, 64] width 22 height 13
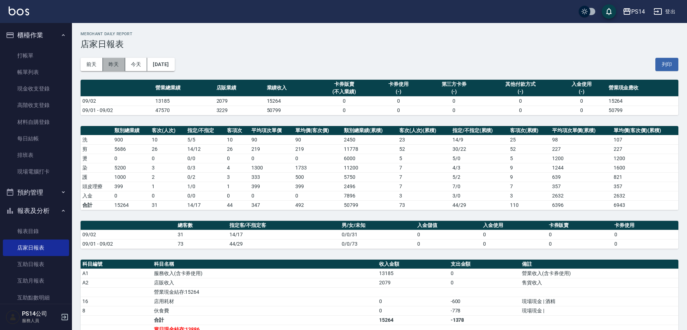
click at [117, 60] on button "昨天" at bounding box center [114, 64] width 22 height 13
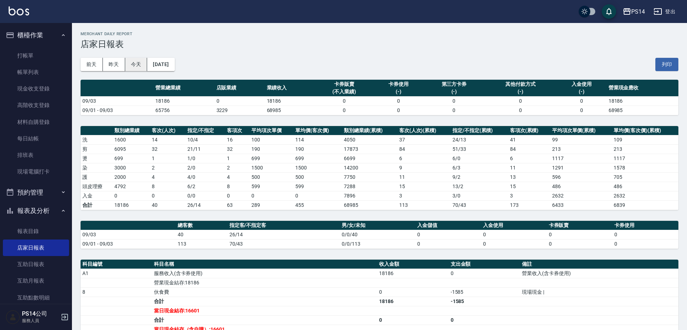
click at [132, 62] on button "今天" at bounding box center [136, 64] width 22 height 13
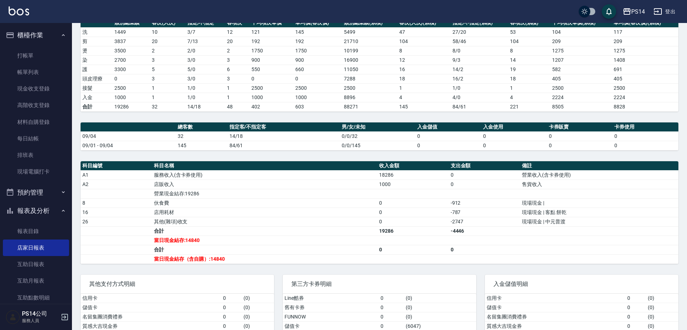
scroll to position [36, 0]
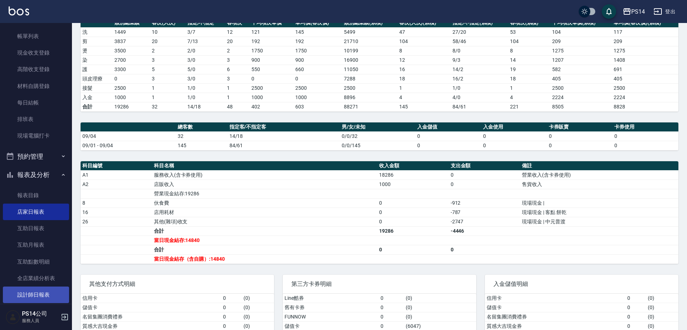
click at [42, 291] on link "設計師日報表" at bounding box center [36, 295] width 66 height 17
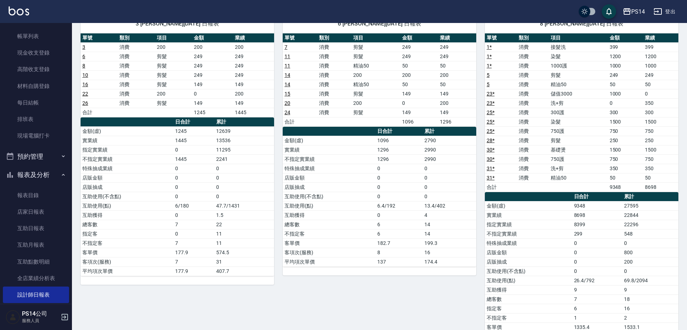
scroll to position [54, 0]
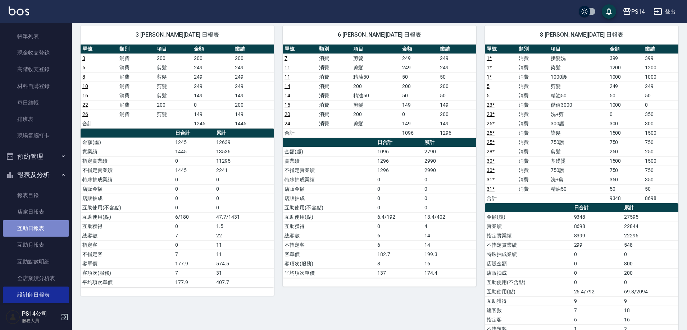
click at [50, 236] on link "互助日報表" at bounding box center [36, 228] width 66 height 17
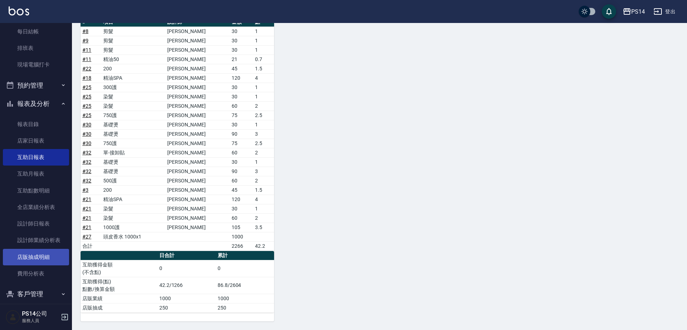
scroll to position [108, 0]
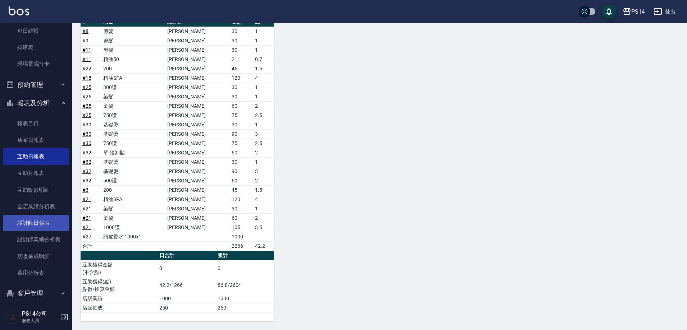
click at [40, 226] on link "設計師日報表" at bounding box center [36, 223] width 66 height 17
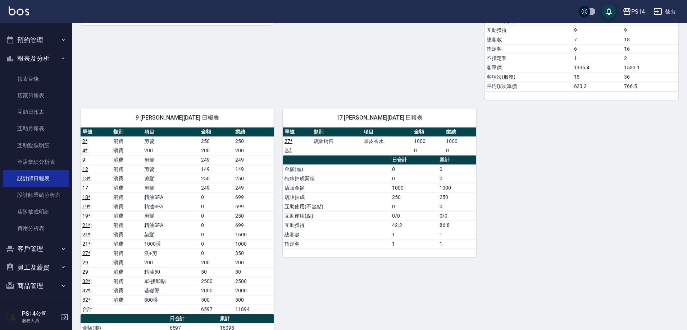
scroll to position [360, 0]
